Goal: Transaction & Acquisition: Book appointment/travel/reservation

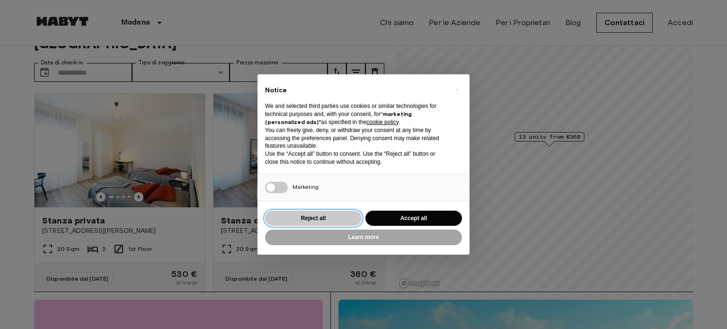
click at [320, 217] on button "Reject all" at bounding box center [313, 218] width 96 height 16
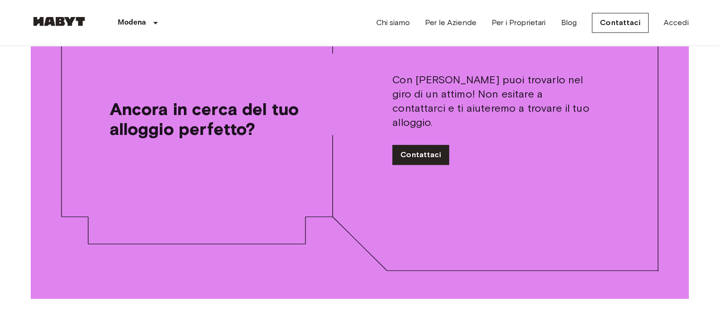
scroll to position [1116, 0]
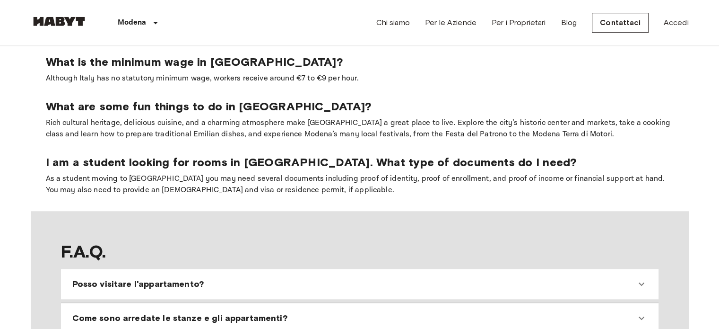
scroll to position [662, 0]
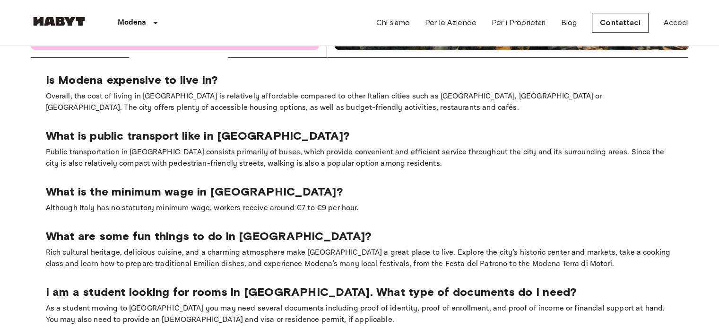
scroll to position [530, 0]
